Goal: Information Seeking & Learning: Learn about a topic

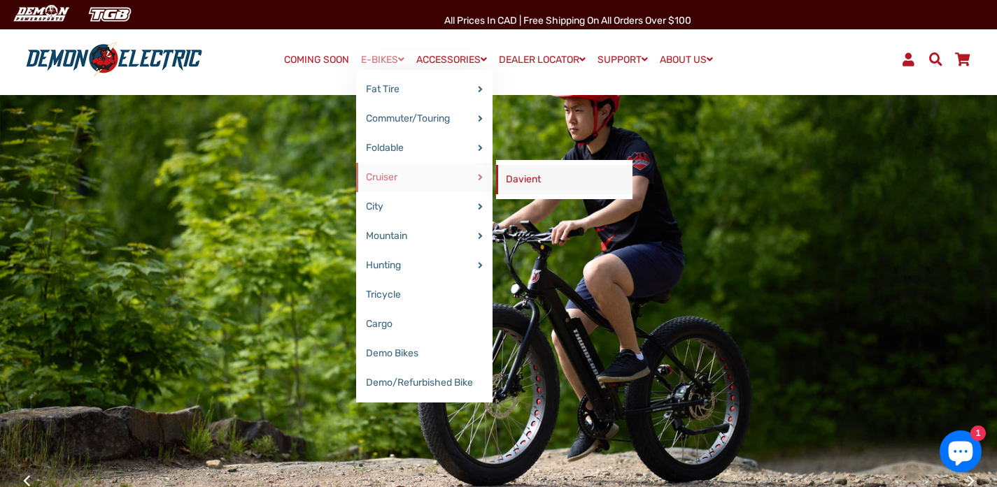
click at [520, 176] on link "Davient" at bounding box center [564, 179] width 136 height 29
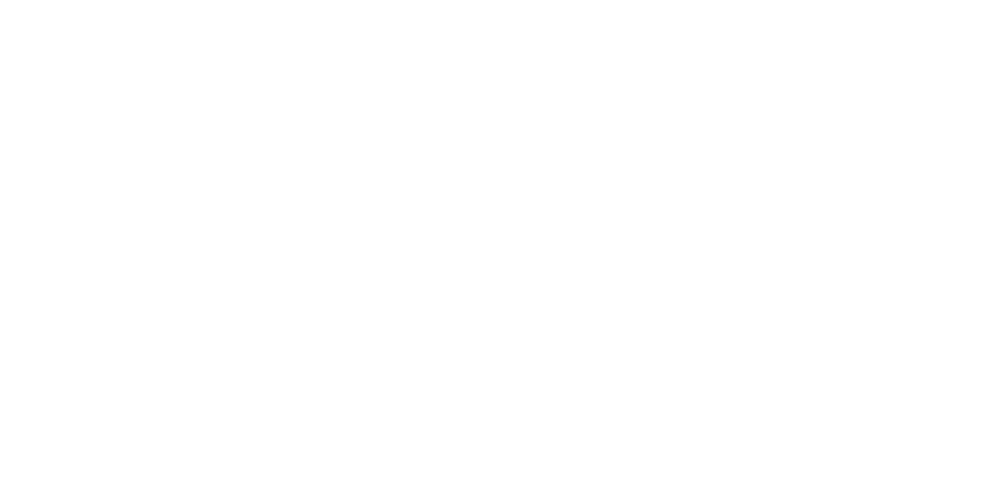
select select "******"
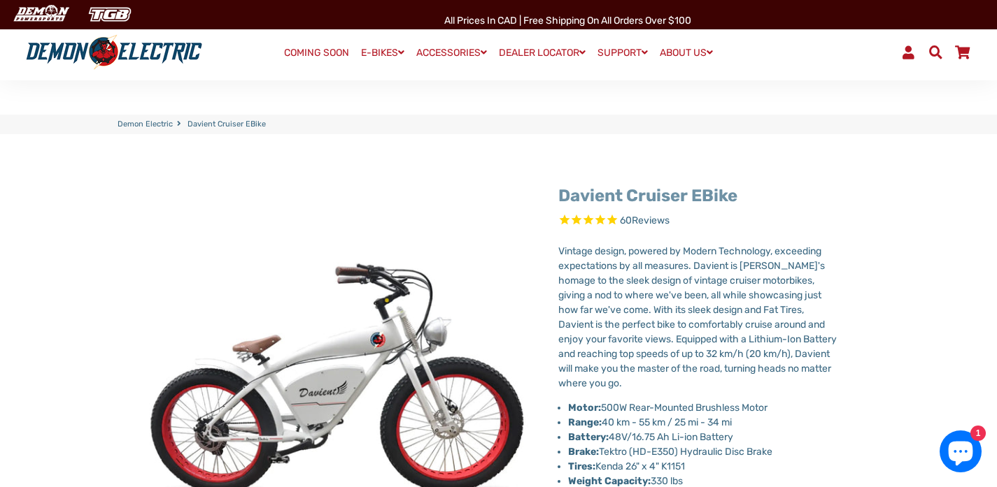
scroll to position [99, 0]
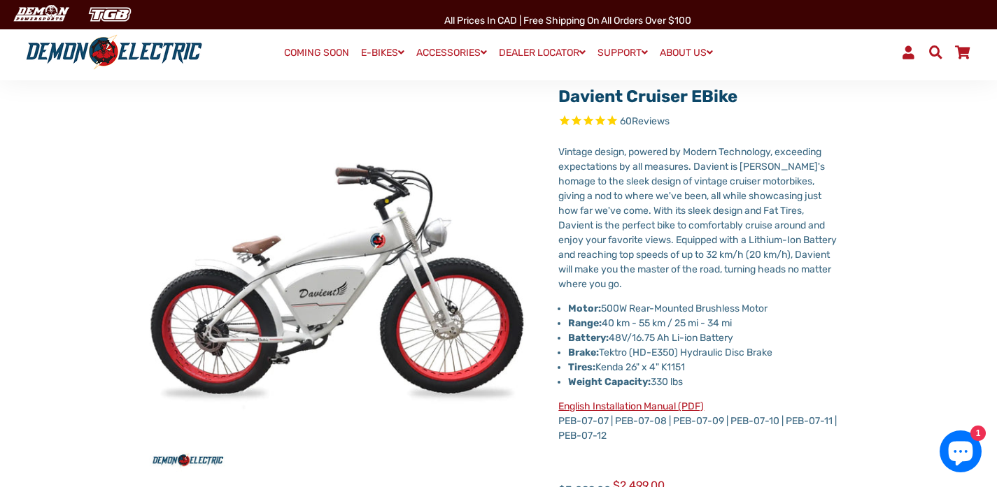
drag, startPoint x: 758, startPoint y: 97, endPoint x: 556, endPoint y: 105, distance: 202.3
click at [556, 105] on div "Davient Cruiser eBike 60 Reviews X Fill out the form below to get the latest qu…" at bounding box center [687, 417] width 300 height 681
copy link "Davient Cruiser eBike"
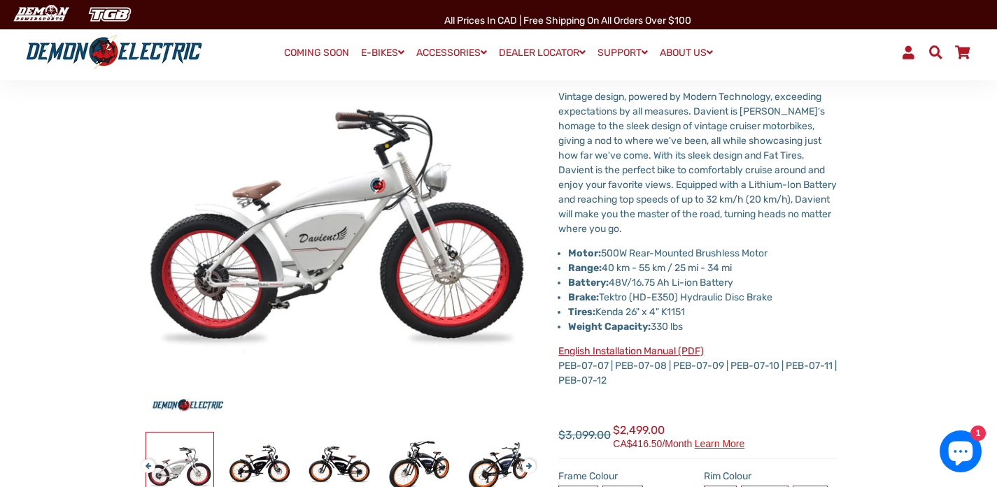
scroll to position [160, 0]
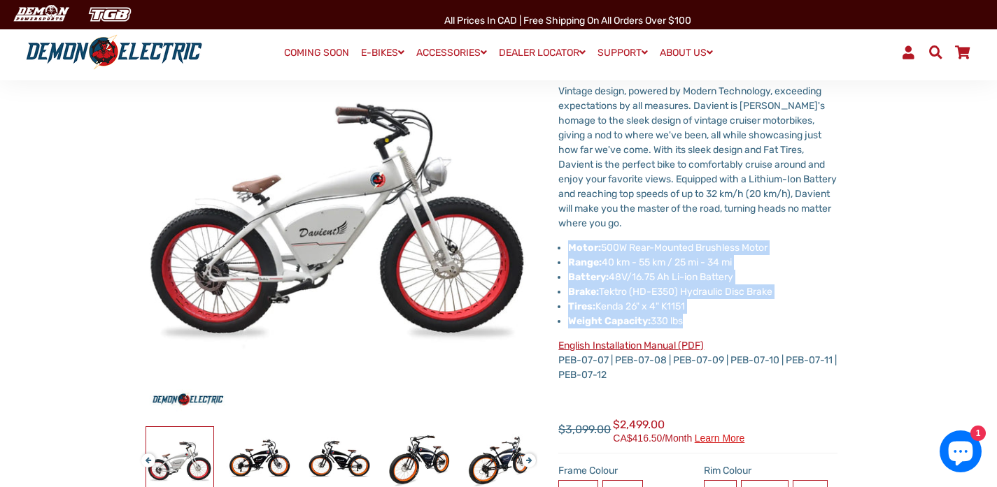
drag, startPoint x: 569, startPoint y: 248, endPoint x: 690, endPoint y: 323, distance: 142.6
click at [690, 323] on ul "Motor: 500W Rear-Mounted Brushless Motor Range: 40 km - 55 km / 25 mi - 34 mi B…" at bounding box center [702, 285] width 269 height 88
copy ul "Motor: 500W Rear-Mounted Brushless Motor Range: 40 km - 55 km / 25 mi - 34 mi B…"
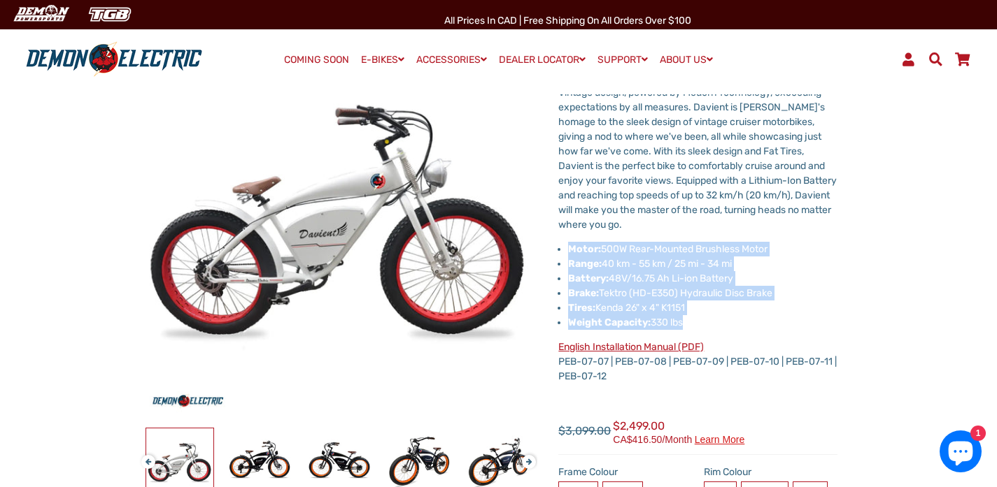
scroll to position [0, 0]
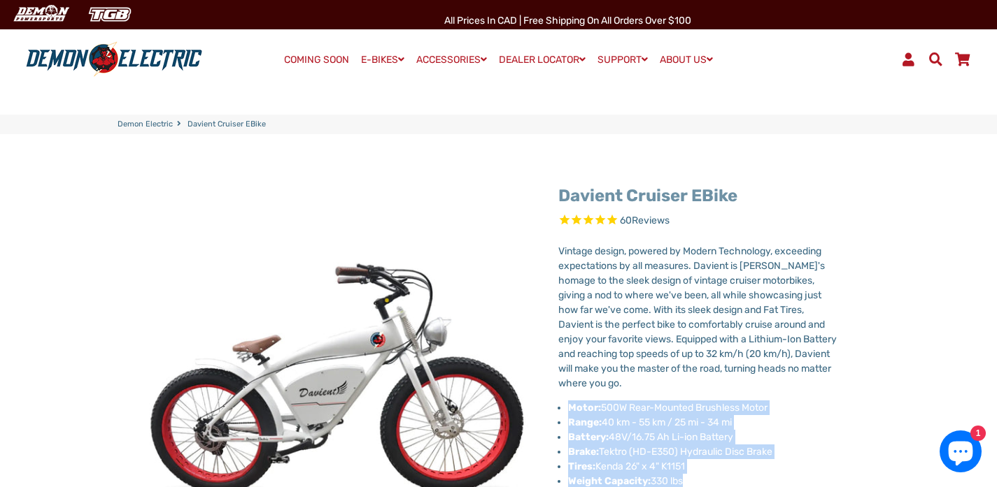
drag, startPoint x: 771, startPoint y: 197, endPoint x: 563, endPoint y: 198, distance: 208.4
click at [563, 198] on h1 "Davient Cruiser eBike" at bounding box center [697, 196] width 279 height 20
copy link "Davient Cruiser eBike"
